Goal: Task Accomplishment & Management: Use online tool/utility

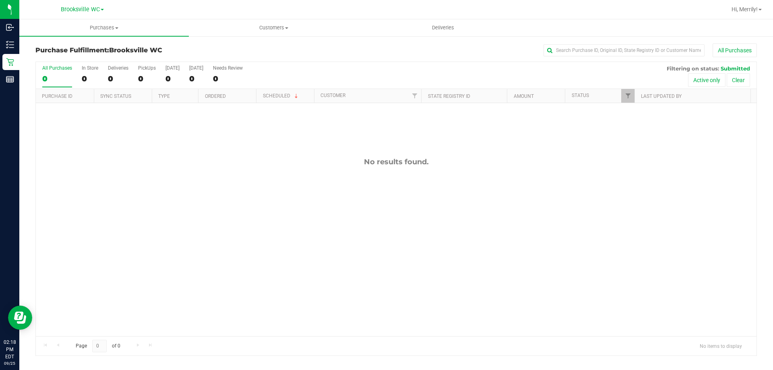
click at [629, 280] on div "No results found." at bounding box center [396, 247] width 721 height 288
click at [162, 317] on div "No results found." at bounding box center [396, 247] width 721 height 288
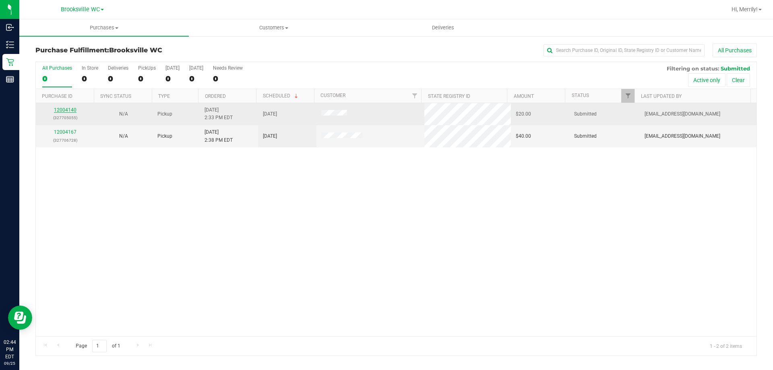
click at [66, 108] on link "12004140" at bounding box center [65, 110] width 23 height 6
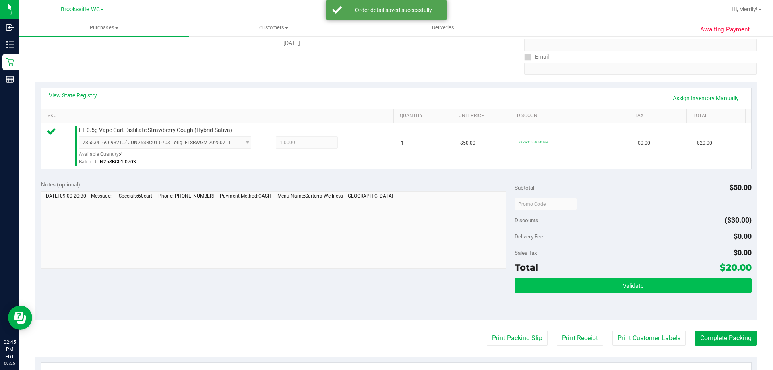
scroll to position [161, 0]
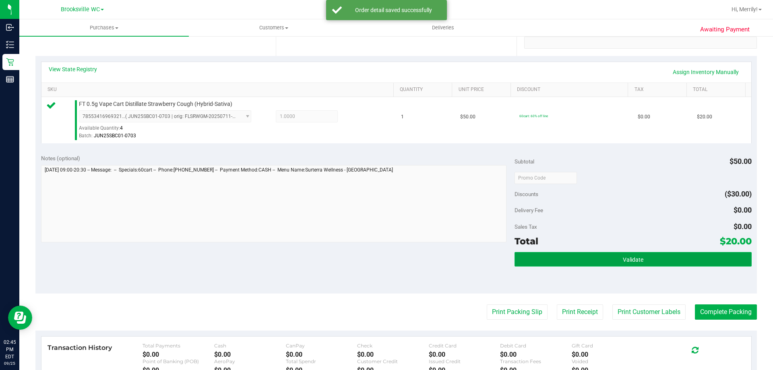
click at [593, 263] on button "Validate" at bounding box center [633, 259] width 237 height 14
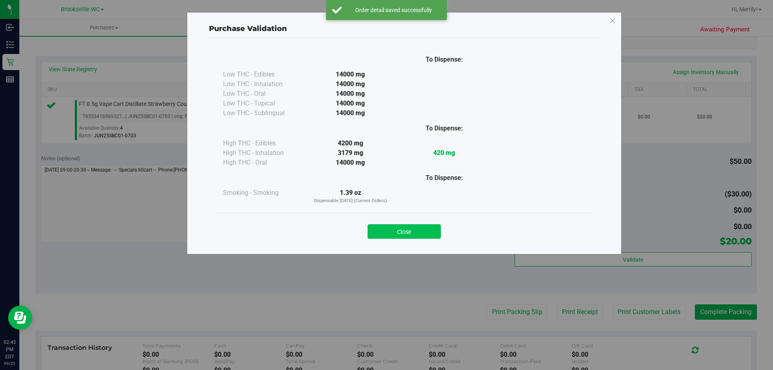
click at [397, 226] on button "Close" at bounding box center [404, 231] width 73 height 14
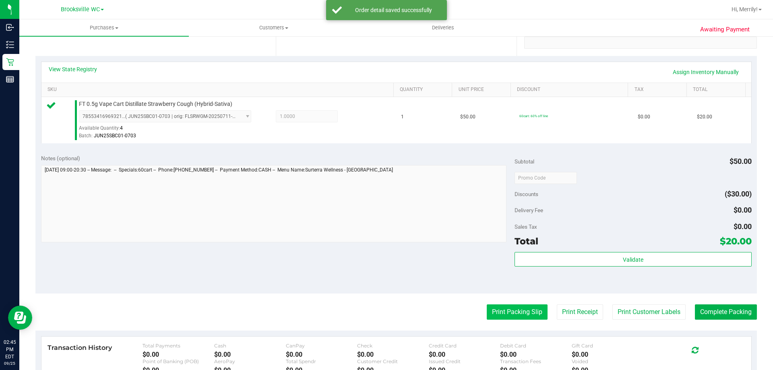
click at [508, 311] on button "Print Packing Slip" at bounding box center [517, 311] width 61 height 15
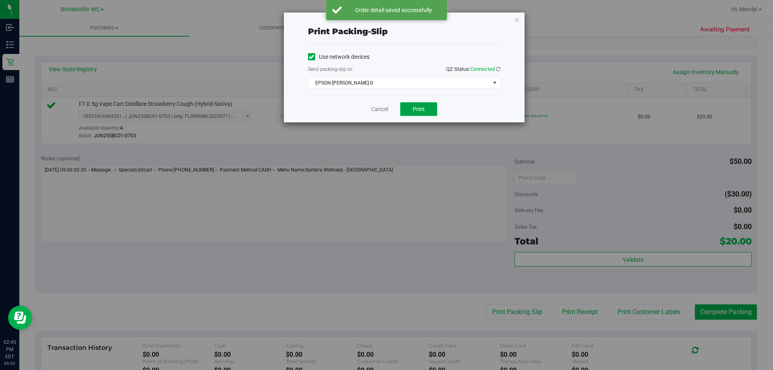
click at [418, 107] on span "Print" at bounding box center [419, 109] width 12 height 6
click at [377, 107] on link "Cancel" at bounding box center [379, 109] width 17 height 8
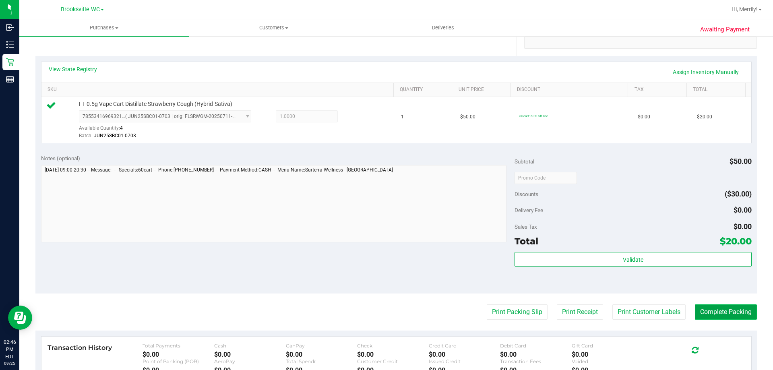
click at [717, 311] on button "Complete Packing" at bounding box center [726, 311] width 62 height 15
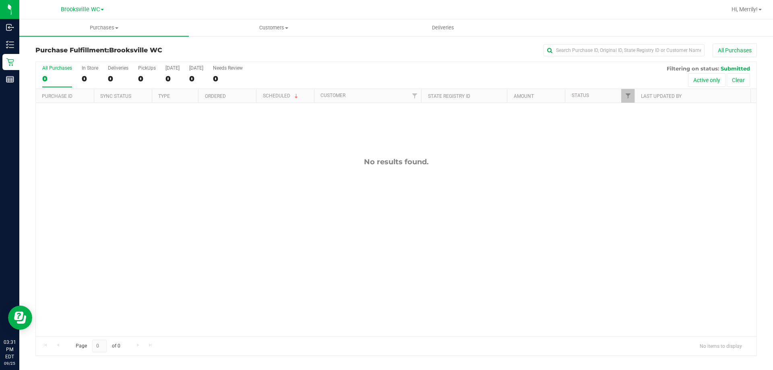
click at [562, 295] on div "No results found." at bounding box center [396, 247] width 721 height 288
click at [588, 268] on div "No results found." at bounding box center [396, 247] width 721 height 288
click at [170, 201] on div "No results found." at bounding box center [396, 247] width 721 height 288
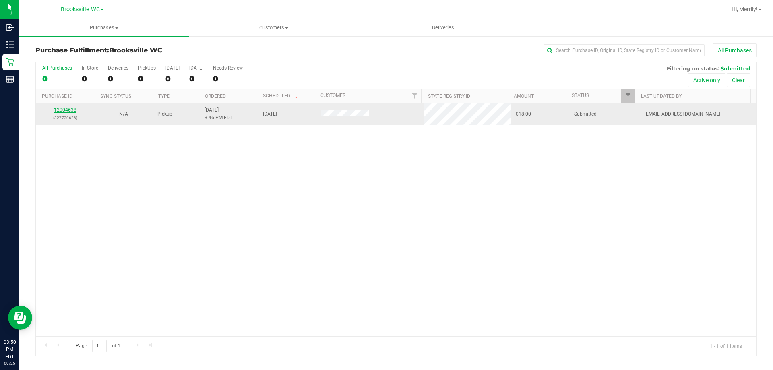
click at [61, 111] on link "12004638" at bounding box center [65, 110] width 23 height 6
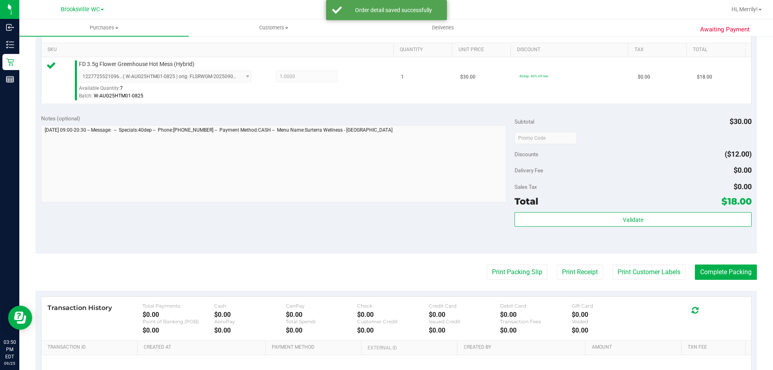
scroll to position [201, 0]
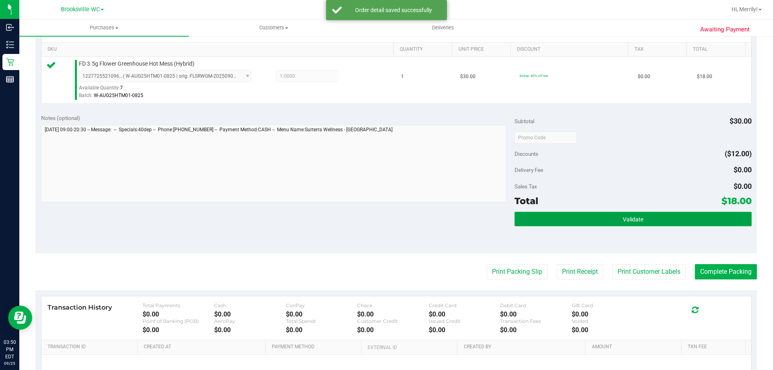
click at [614, 220] on button "Validate" at bounding box center [633, 219] width 237 height 14
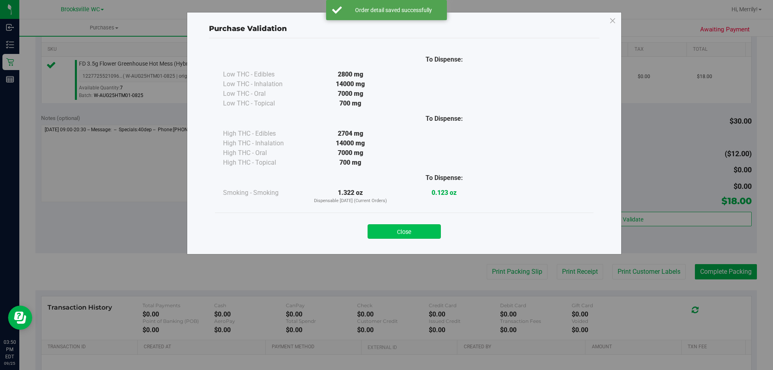
click at [393, 235] on button "Close" at bounding box center [404, 231] width 73 height 14
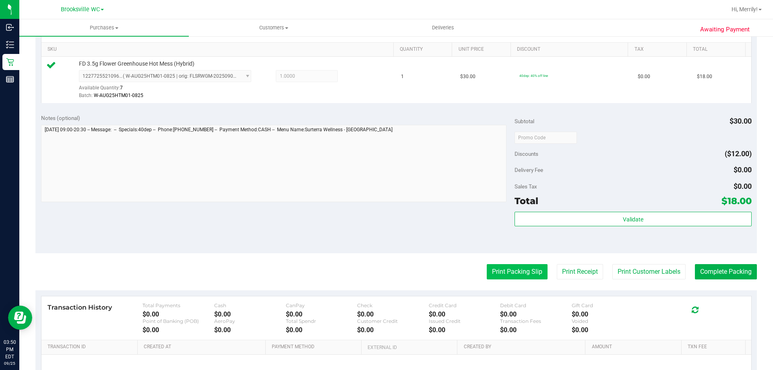
click at [496, 267] on button "Print Packing Slip" at bounding box center [517, 271] width 61 height 15
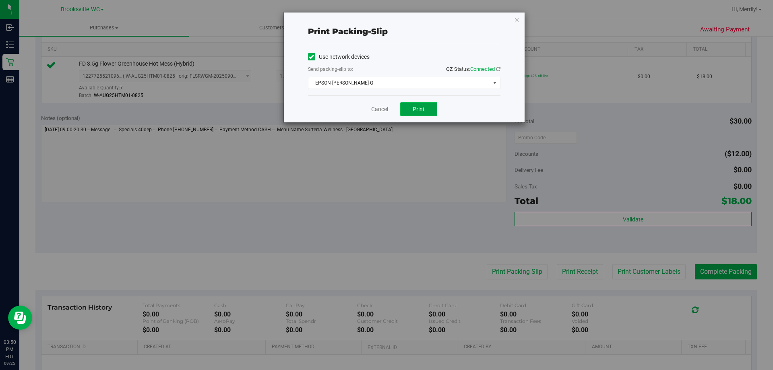
click at [422, 111] on span "Print" at bounding box center [419, 109] width 12 height 6
click at [378, 107] on link "Cancel" at bounding box center [379, 109] width 17 height 8
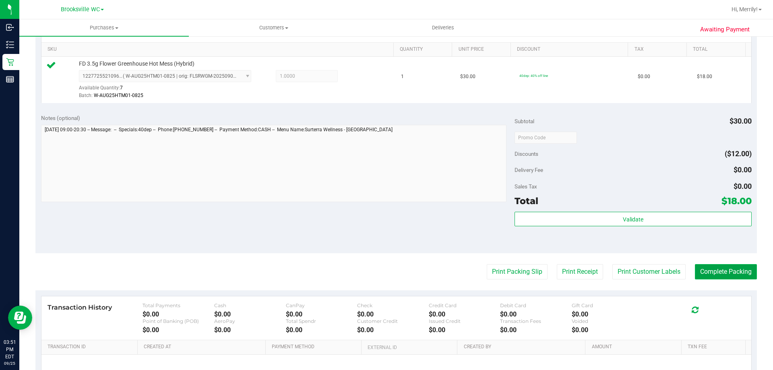
click at [731, 271] on button "Complete Packing" at bounding box center [726, 271] width 62 height 15
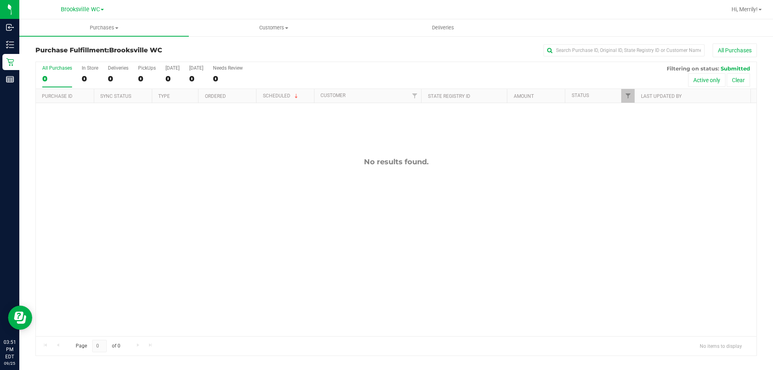
click at [297, 328] on div "No results found." at bounding box center [396, 247] width 721 height 288
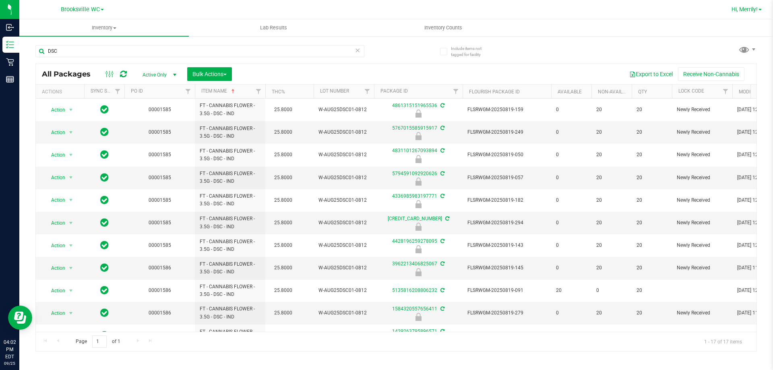
drag, startPoint x: 760, startPoint y: 9, endPoint x: 756, endPoint y: 14, distance: 6.8
click at [760, 9] on span at bounding box center [760, 10] width 3 height 2
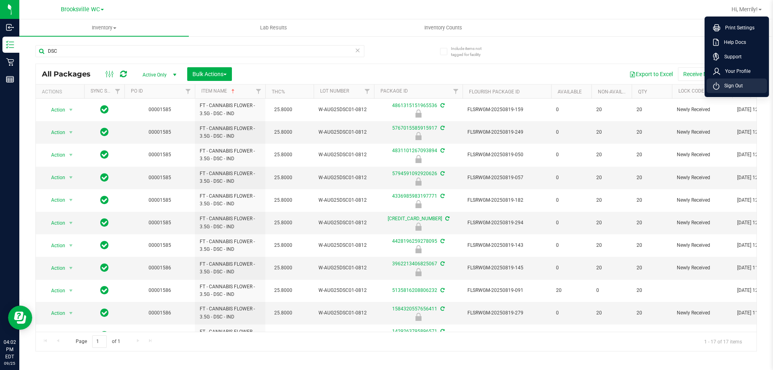
click at [732, 85] on span "Sign Out" at bounding box center [731, 86] width 23 height 8
